Goal: Information Seeking & Learning: Find specific fact

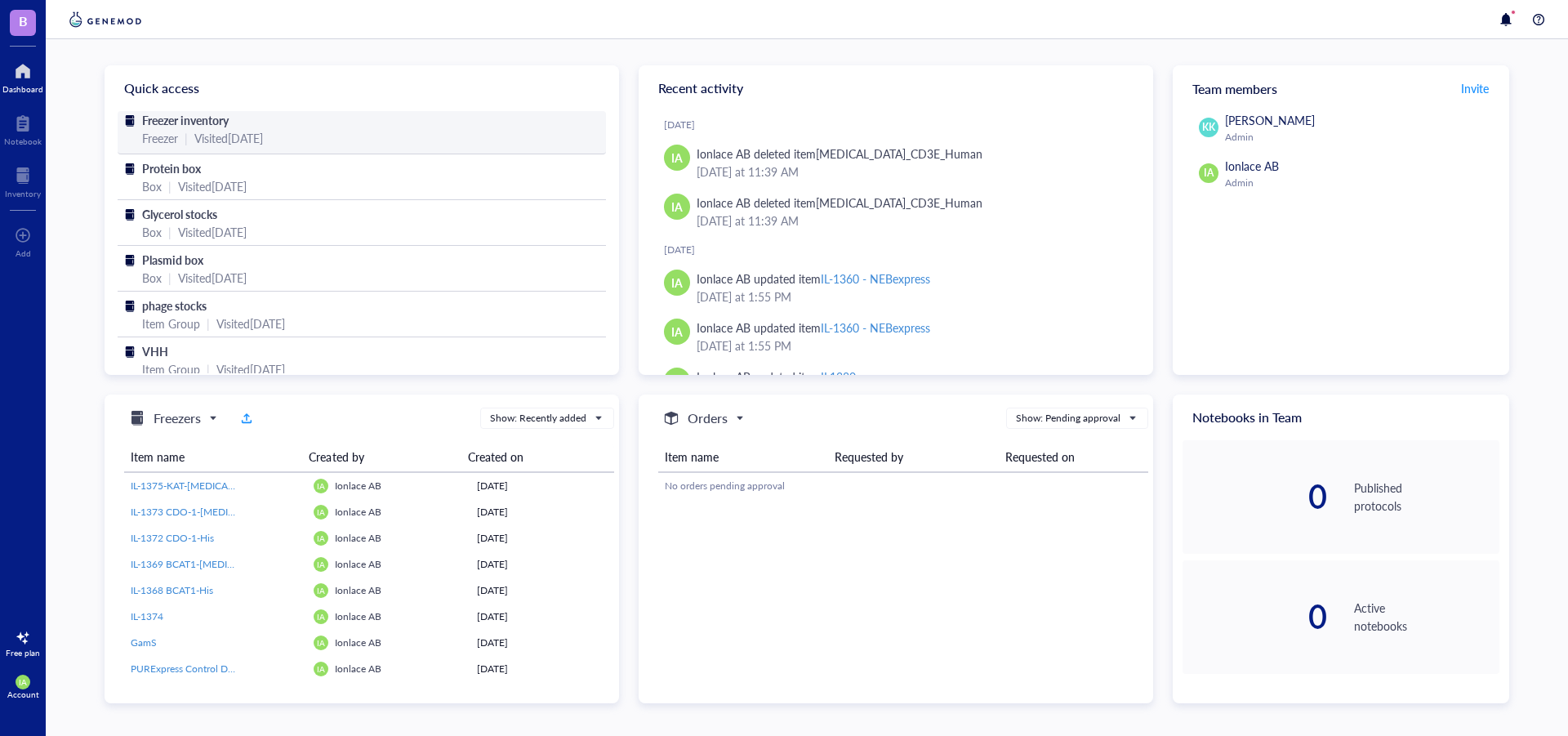
click at [204, 119] on span "Freezer inventory" at bounding box center [186, 120] width 87 height 17
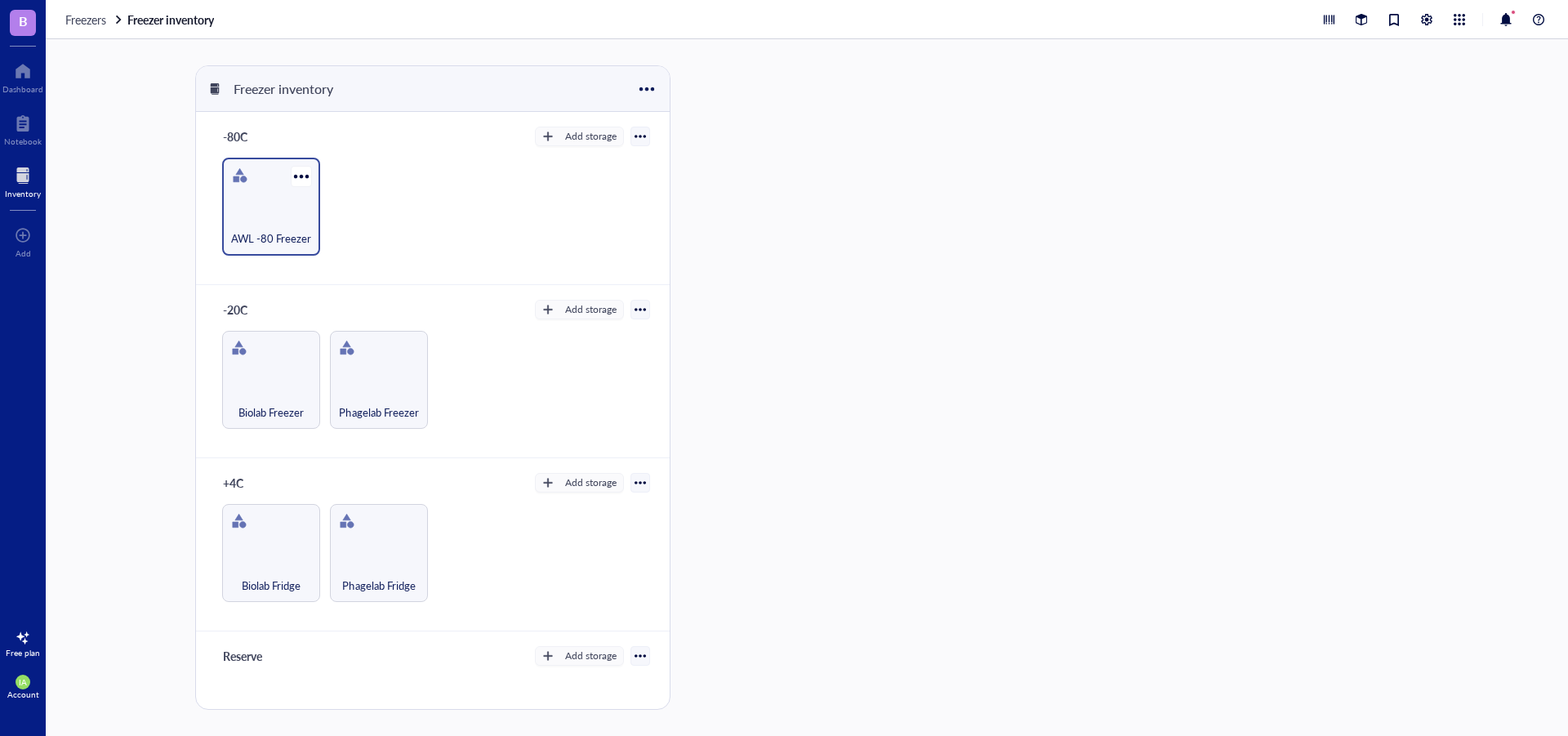
click at [274, 223] on div "AWL -80 Freezer" at bounding box center [271, 229] width 82 height 36
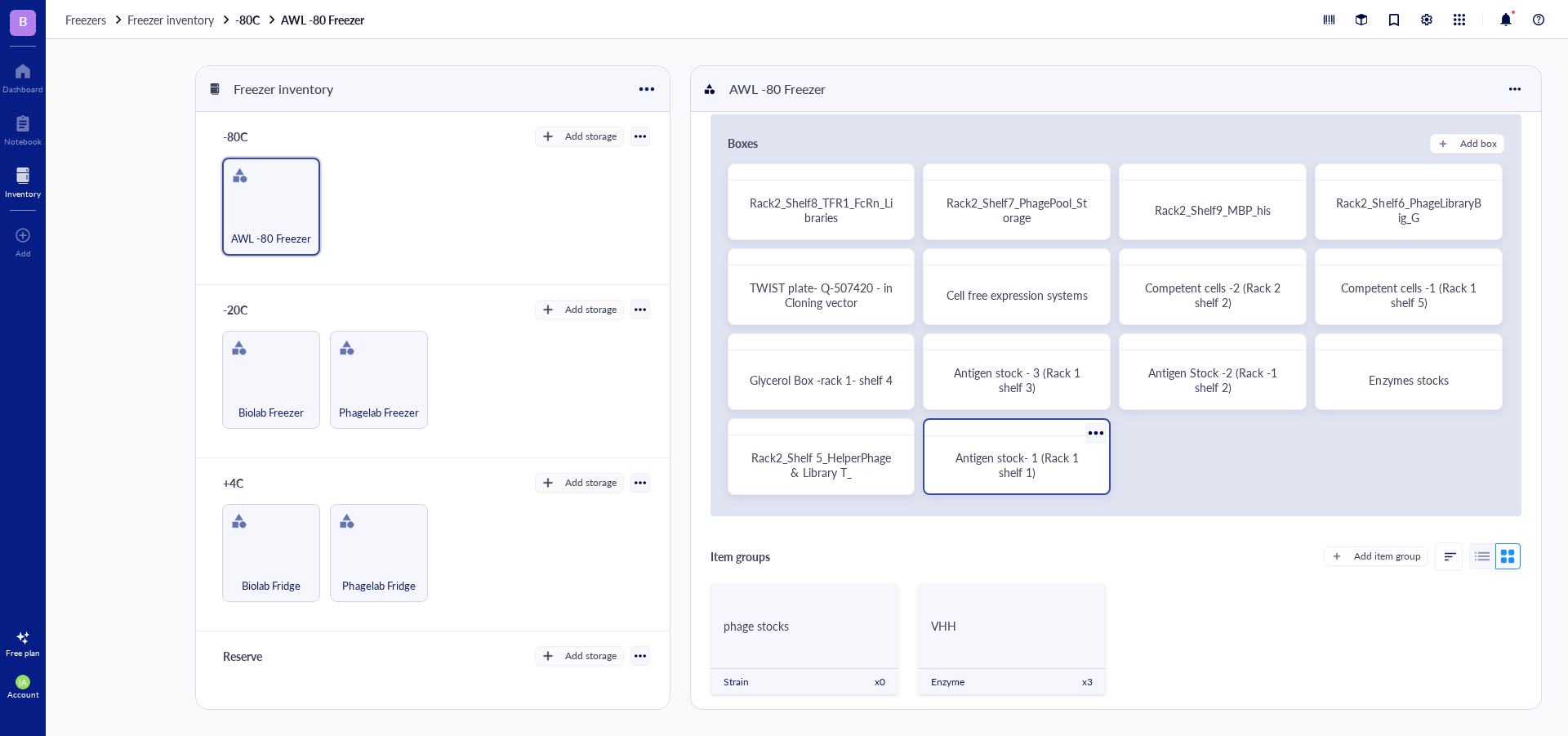
scroll to position [15, 0]
click at [276, 380] on div "Biolab Freezer" at bounding box center [271, 379] width 98 height 98
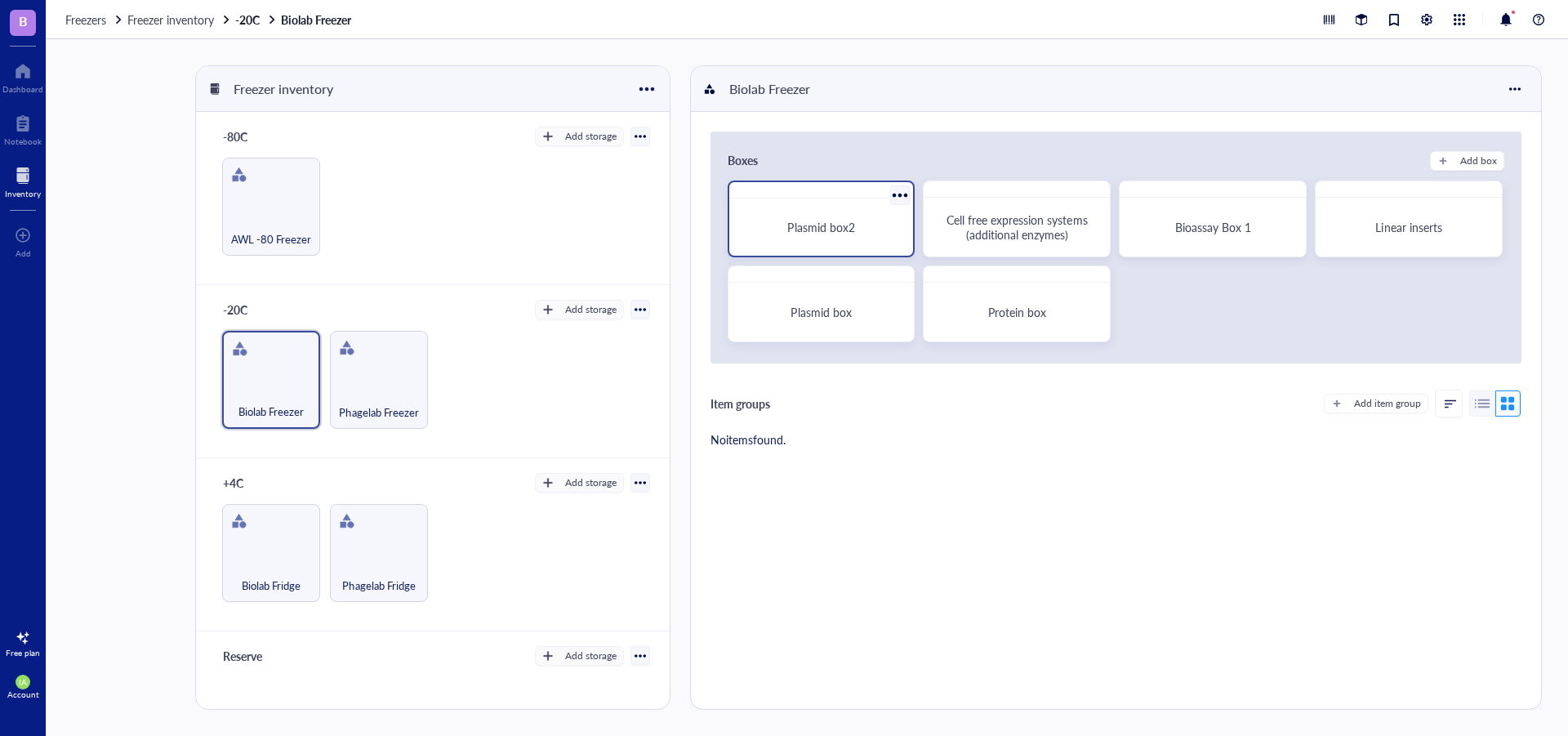
click at [855, 253] on div "Plasmid box2" at bounding box center [821, 219] width 188 height 77
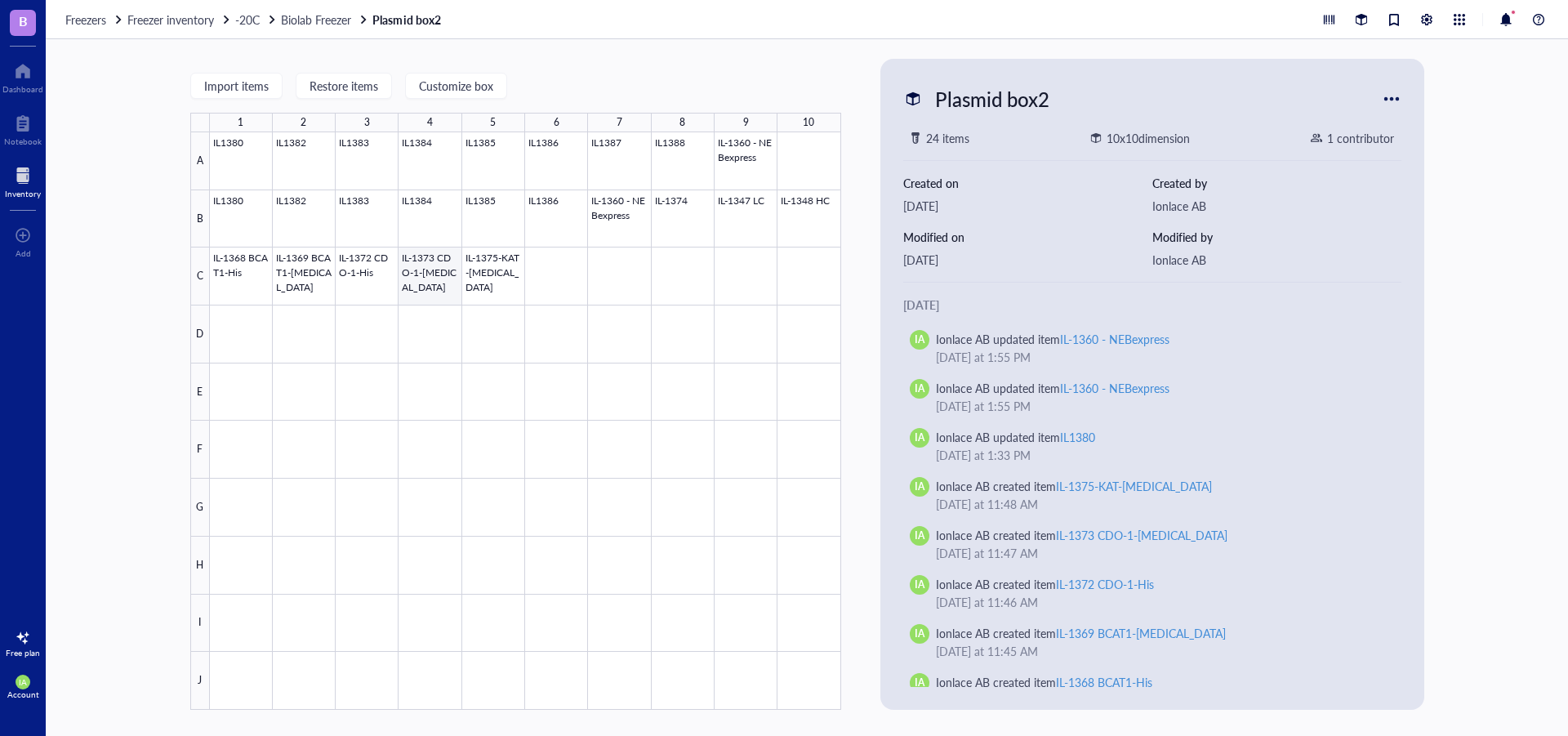
click at [440, 273] on div at bounding box center [525, 421] width 631 height 577
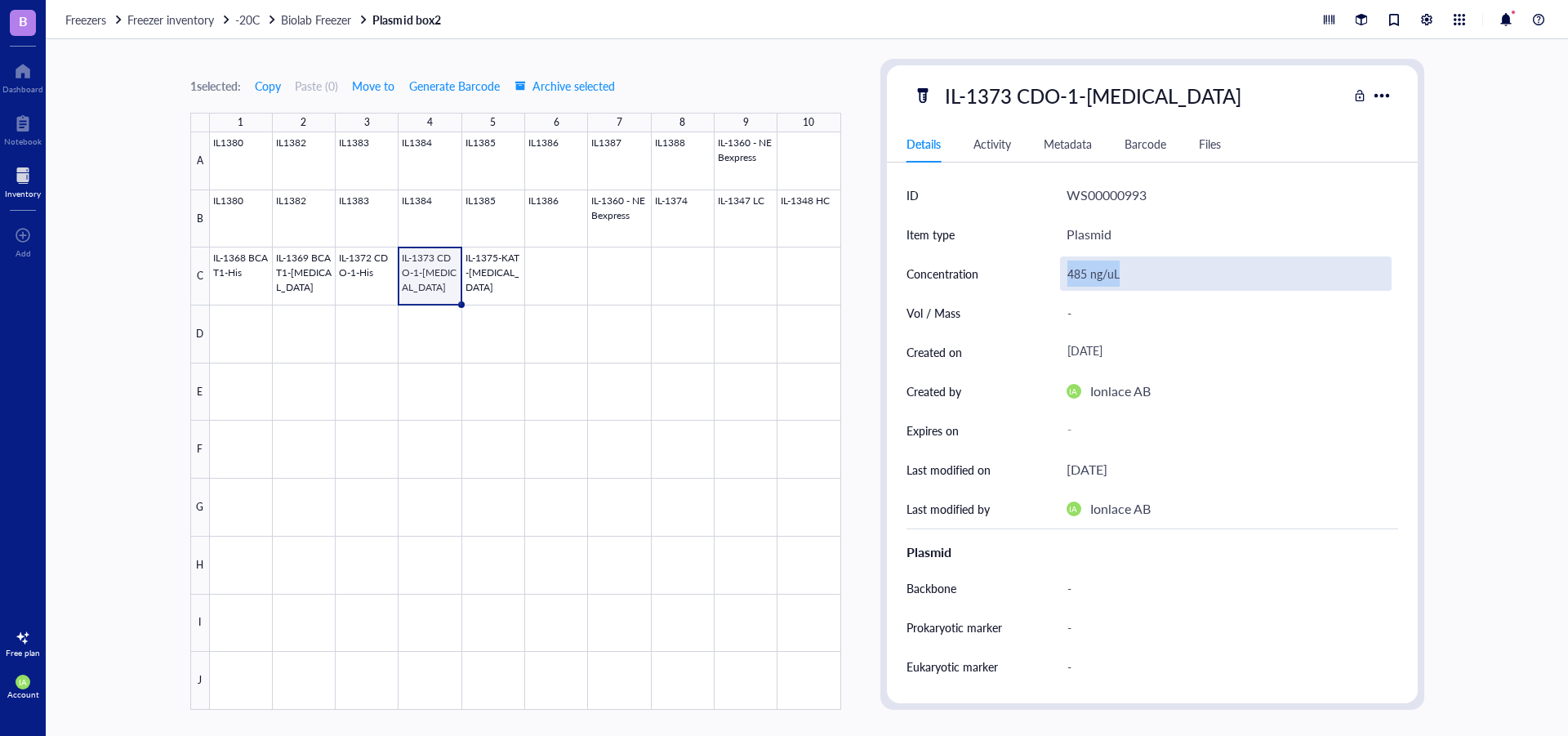
drag, startPoint x: 1111, startPoint y: 284, endPoint x: 1062, endPoint y: 279, distance: 49.3
click at [1062, 279] on div "485 ng/uL" at bounding box center [1226, 274] width 332 height 35
drag, startPoint x: 1127, startPoint y: 280, endPoint x: 1045, endPoint y: 285, distance: 82.2
click at [1045, 285] on div "Concentration 485 ng/uL" at bounding box center [1152, 274] width 492 height 40
click at [633, 223] on div at bounding box center [525, 421] width 631 height 577
